Goal: Transaction & Acquisition: Purchase product/service

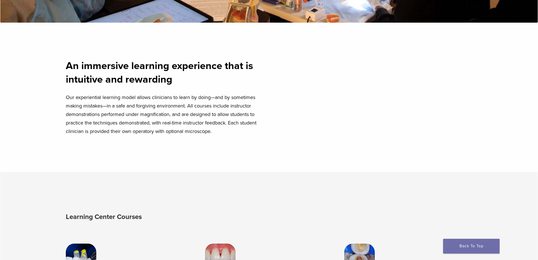
scroll to position [226, 0]
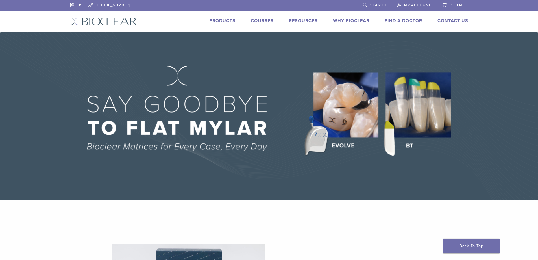
click at [416, 6] on span "My Account" at bounding box center [417, 5] width 27 height 5
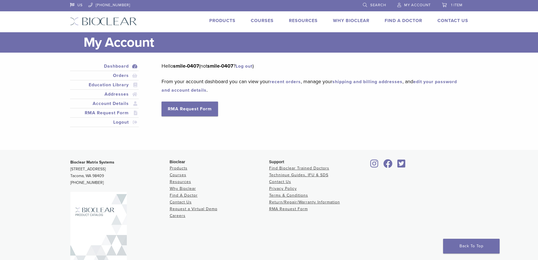
click at [218, 21] on link "Products" at bounding box center [222, 21] width 26 height 6
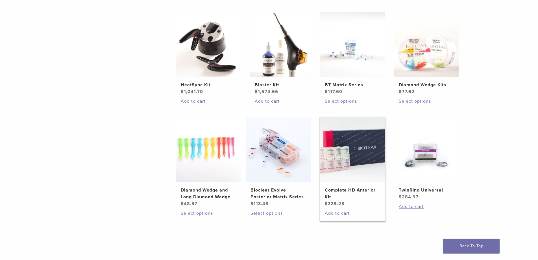
scroll to position [339, 0]
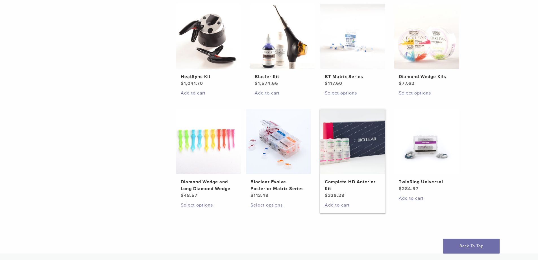
click at [345, 147] on img at bounding box center [352, 141] width 65 height 65
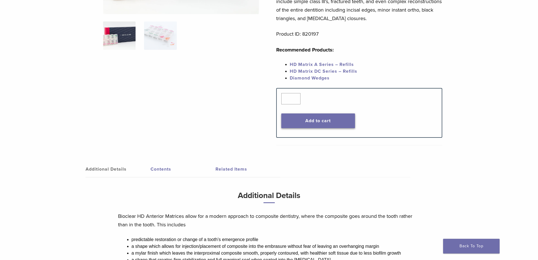
scroll to position [57, 0]
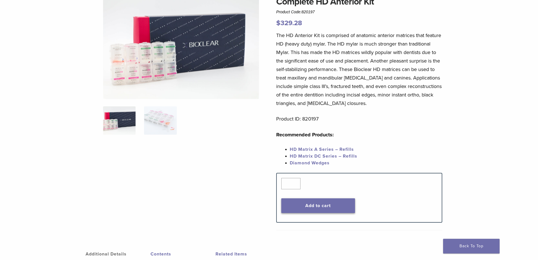
click at [317, 205] on button "Add to cart" at bounding box center [318, 205] width 74 height 15
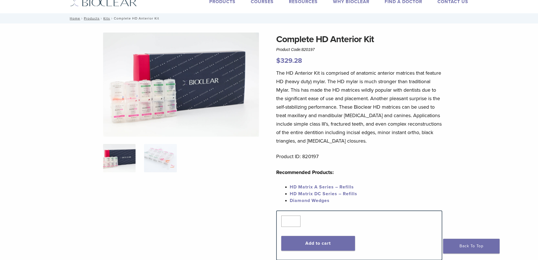
scroll to position [0, 0]
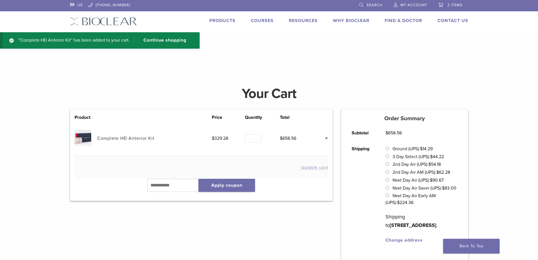
click at [220, 19] on link "Products" at bounding box center [222, 21] width 26 height 6
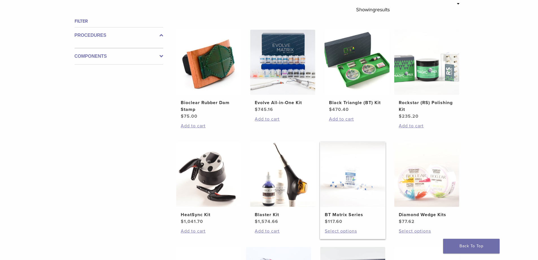
scroll to position [198, 0]
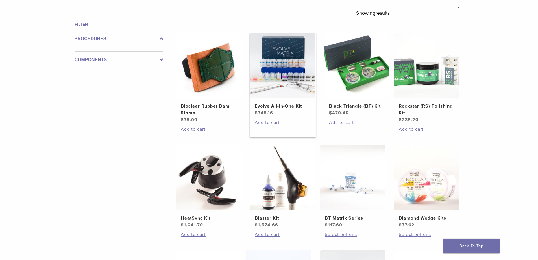
click at [287, 81] on img at bounding box center [282, 65] width 65 height 65
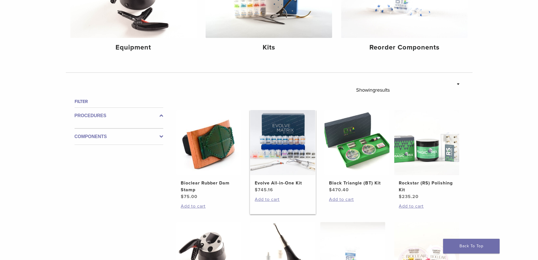
scroll to position [110, 0]
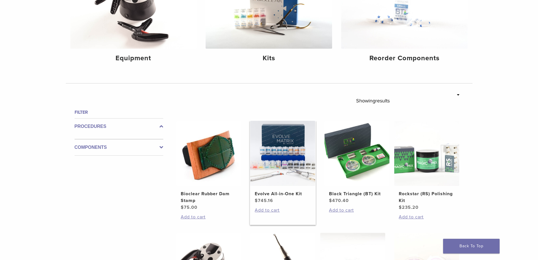
click at [280, 162] on img at bounding box center [282, 153] width 65 height 65
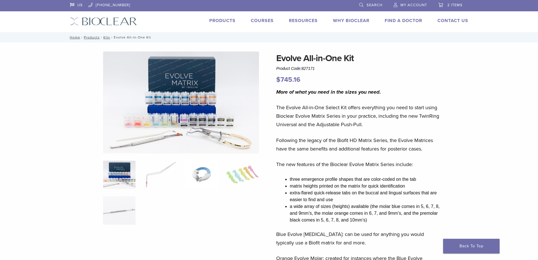
click at [200, 176] on img at bounding box center [201, 174] width 32 height 28
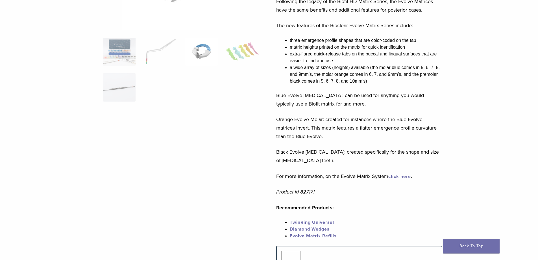
scroll to position [141, 0]
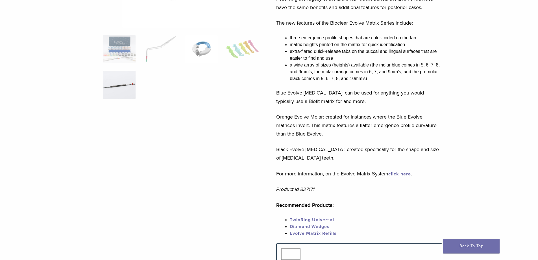
click at [119, 91] on img at bounding box center [119, 85] width 32 height 28
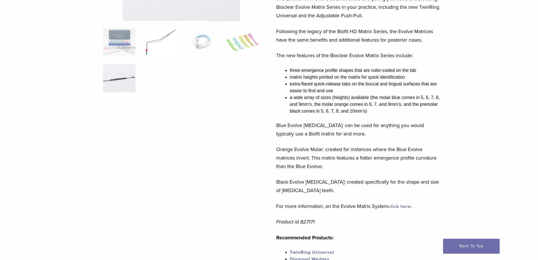
scroll to position [28, 0]
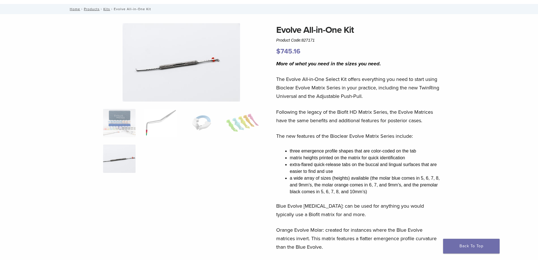
click at [147, 129] on img at bounding box center [160, 123] width 32 height 28
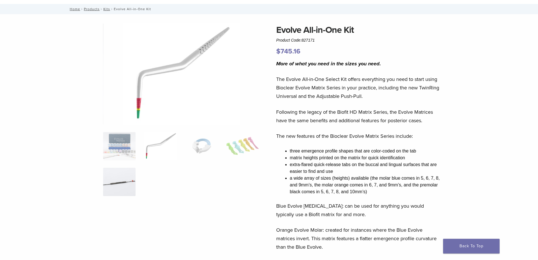
click at [124, 182] on img at bounding box center [119, 182] width 32 height 28
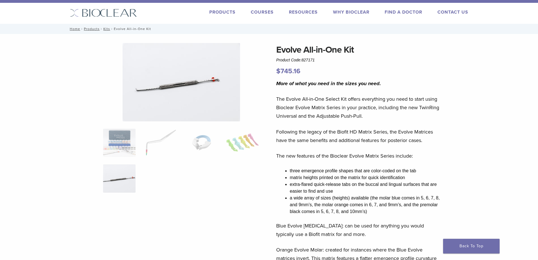
scroll to position [0, 0]
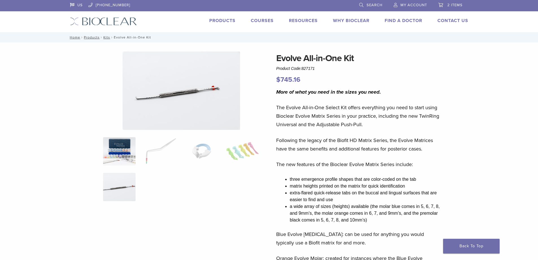
click at [124, 144] on img at bounding box center [119, 151] width 32 height 28
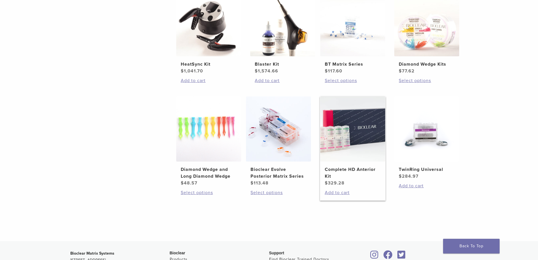
scroll to position [364, 0]
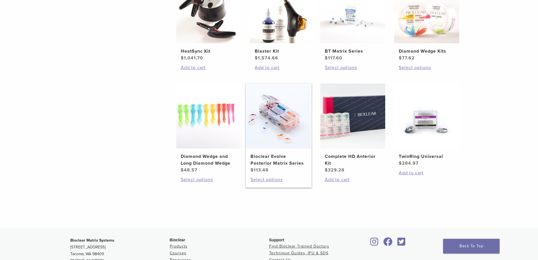
click at [272, 124] on img at bounding box center [278, 115] width 65 height 65
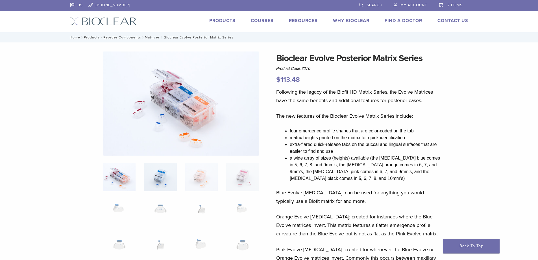
click at [165, 174] on img at bounding box center [160, 177] width 32 height 28
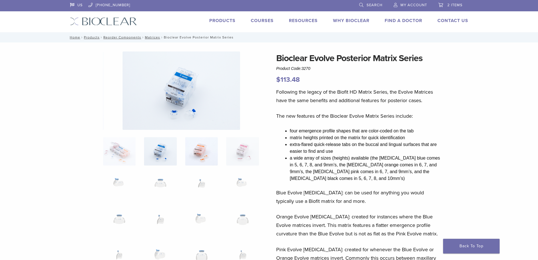
click at [205, 152] on img at bounding box center [201, 151] width 32 height 28
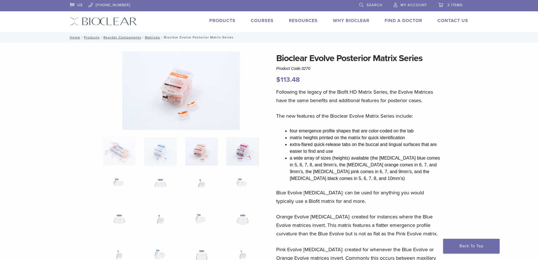
click at [243, 146] on img at bounding box center [242, 151] width 32 height 28
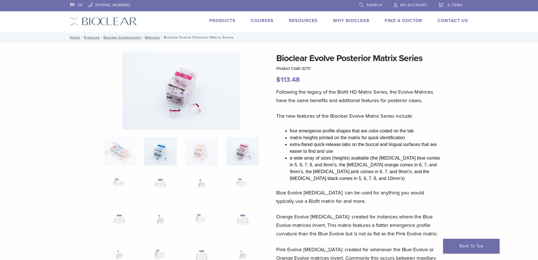
click at [158, 149] on img at bounding box center [160, 151] width 32 height 28
click at [121, 185] on img at bounding box center [119, 187] width 32 height 28
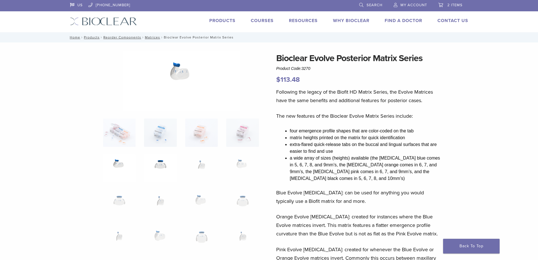
click at [166, 157] on img at bounding box center [160, 168] width 32 height 28
click at [164, 199] on img at bounding box center [160, 204] width 32 height 28
click at [202, 196] on img at bounding box center [201, 204] width 32 height 28
click at [240, 198] on img at bounding box center [242, 204] width 32 height 28
click at [110, 198] on img at bounding box center [119, 204] width 32 height 28
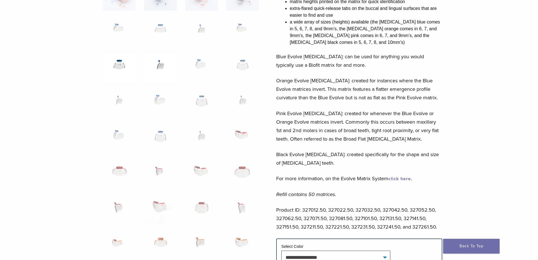
scroll to position [170, 0]
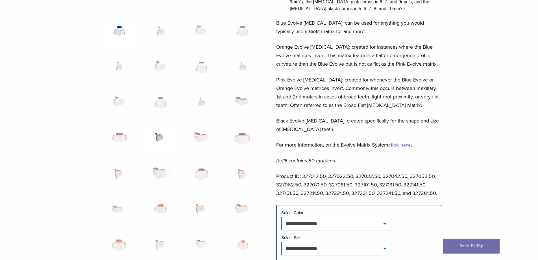
click at [155, 138] on img at bounding box center [160, 141] width 32 height 28
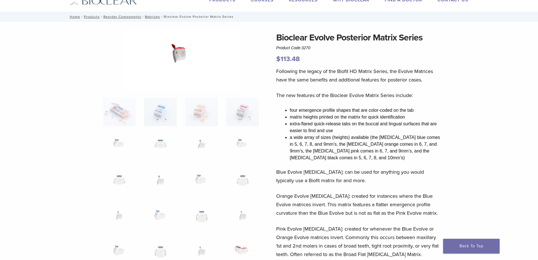
scroll to position [0, 0]
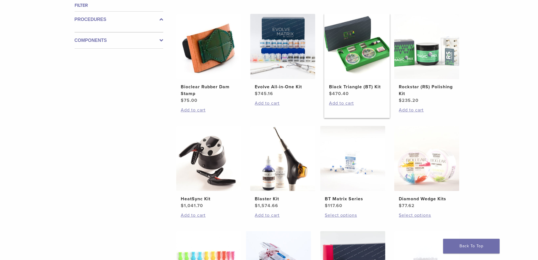
scroll to position [283, 0]
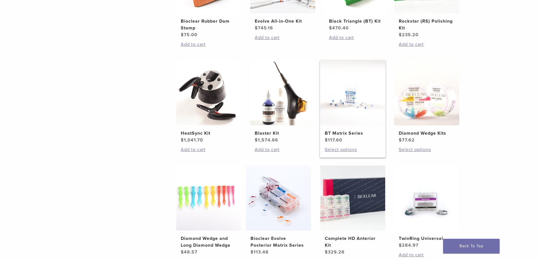
click at [349, 132] on h2 "BT Matrix Series" at bounding box center [353, 133] width 56 height 7
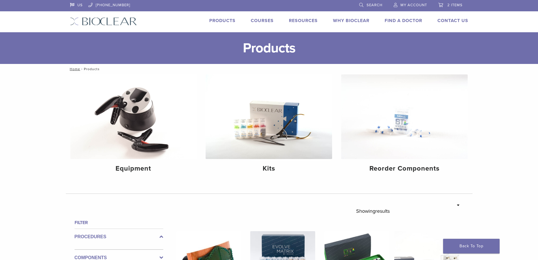
click at [449, 5] on span "2 items" at bounding box center [454, 5] width 15 height 5
click at [451, 6] on span "2 items" at bounding box center [454, 5] width 15 height 5
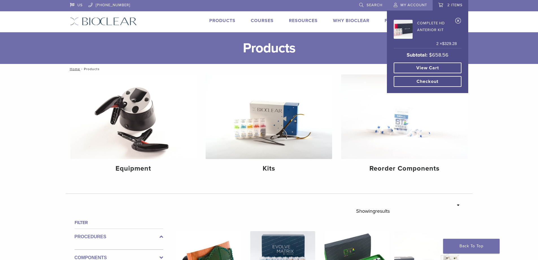
click at [425, 23] on link "Complete HD Anterior Kit" at bounding box center [425, 28] width 63 height 21
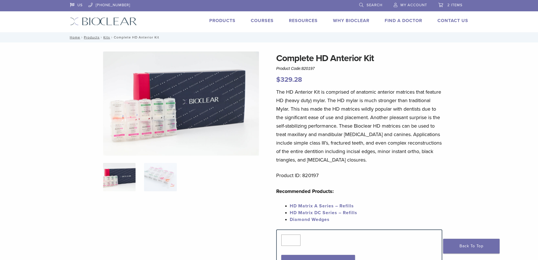
click at [451, 5] on span "2 items" at bounding box center [454, 5] width 15 height 5
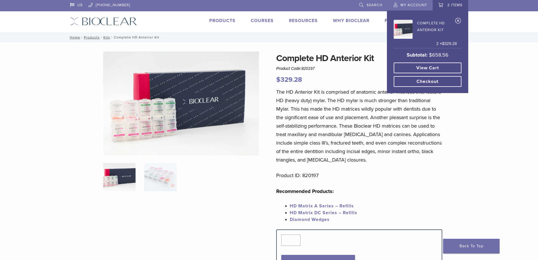
click at [424, 68] on link "View cart" at bounding box center [428, 67] width 68 height 11
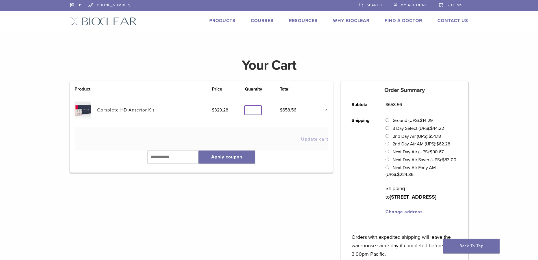
type input "*"
click at [257, 112] on input "*" at bounding box center [253, 110] width 16 height 9
click at [175, 136] on td "Update cart" at bounding box center [202, 139] width 254 height 23
drag, startPoint x: 215, startPoint y: 111, endPoint x: 227, endPoint y: 110, distance: 12.5
click at [227, 110] on td "$ 329.28" at bounding box center [228, 109] width 33 height 35
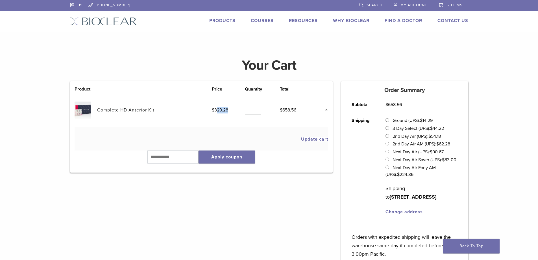
click at [227, 110] on td "$ 329.28" at bounding box center [228, 109] width 33 height 35
drag, startPoint x: 230, startPoint y: 110, endPoint x: 210, endPoint y: 109, distance: 19.8
click at [212, 109] on td "$ 329.28" at bounding box center [228, 109] width 33 height 35
click at [212, 109] on span "$" at bounding box center [213, 110] width 3 height 6
drag, startPoint x: 210, startPoint y: 109, endPoint x: 229, endPoint y: 109, distance: 19.2
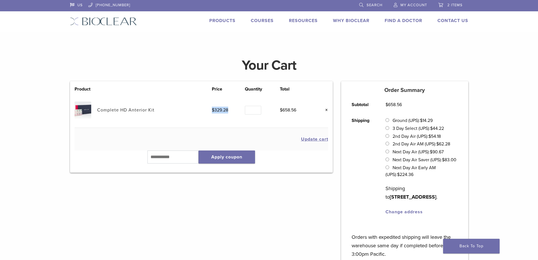
click at [229, 109] on td "$ 329.28" at bounding box center [228, 109] width 33 height 35
click at [326, 108] on link "×" at bounding box center [324, 109] width 7 height 7
